Goal: Transaction & Acquisition: Purchase product/service

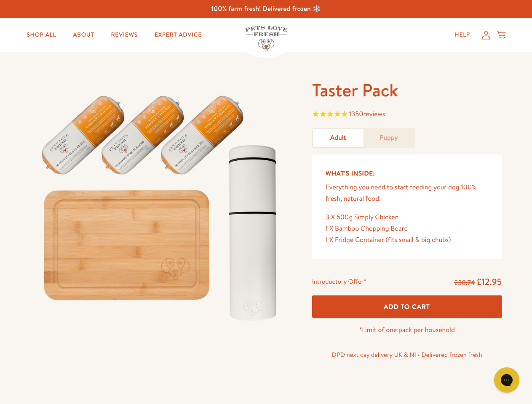
click at [266, 202] on img at bounding box center [160, 204] width 261 height 251
click at [407, 115] on span "1350 reviews" at bounding box center [407, 115] width 190 height 13
click at [407, 307] on span "Add To Cart" at bounding box center [407, 306] width 46 height 9
click at [507, 380] on icon "Gorgias live chat" at bounding box center [506, 380] width 8 height 8
